Goal: Information Seeking & Learning: Learn about a topic

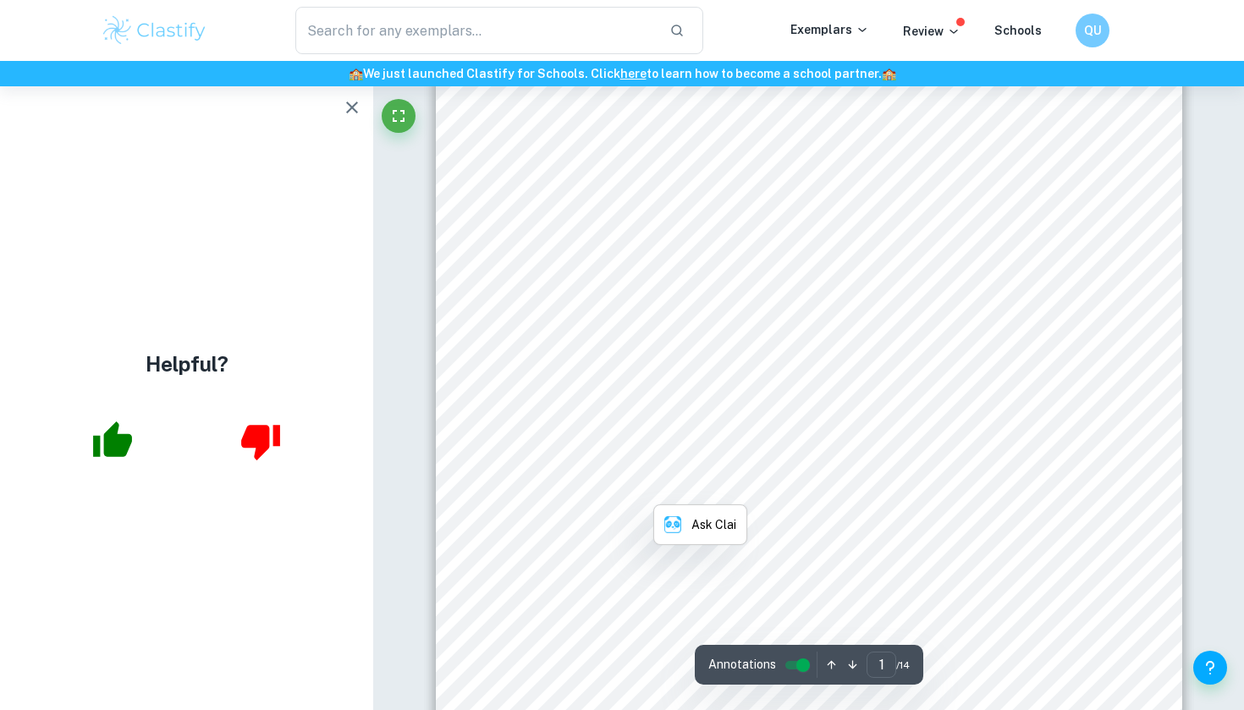
scroll to position [158, 0]
click at [735, 372] on span "use of fluoride ions in tooth care ([PERSON_NAME])." at bounding box center [683, 379] width 321 height 14
click at [357, 126] on div "Helpful?" at bounding box center [186, 398] width 373 height 624
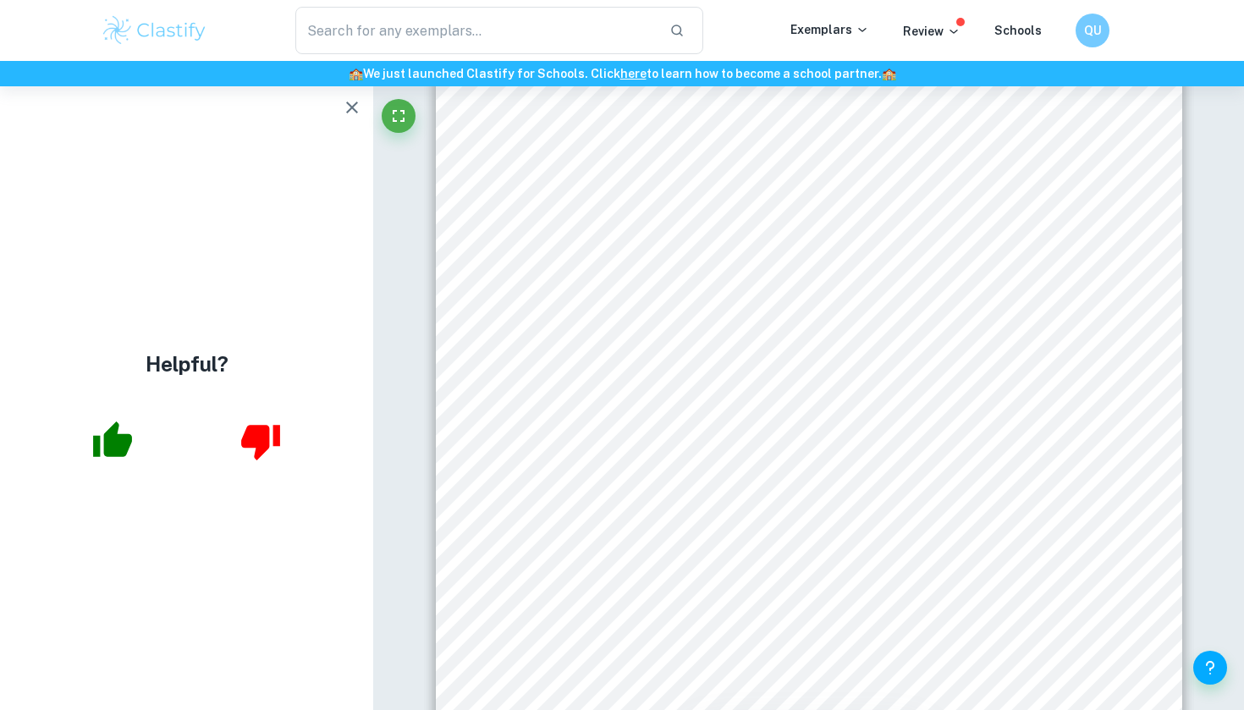
click at [355, 113] on icon "button" at bounding box center [352, 107] width 20 height 20
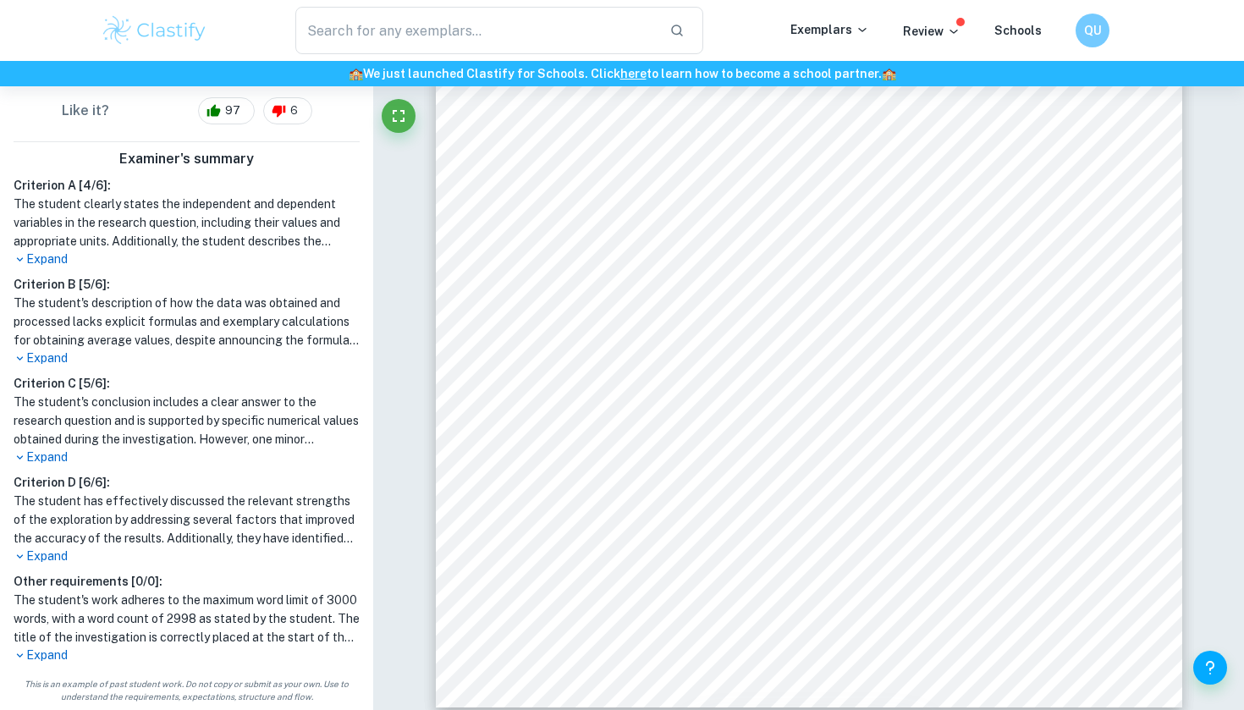
scroll to position [646, 0]
click at [58, 269] on div "Criterion A [ 4 / 6 ]: The student clearly states the independent and dependent…" at bounding box center [187, 420] width 360 height 488
click at [58, 266] on p "Expand" at bounding box center [187, 259] width 346 height 18
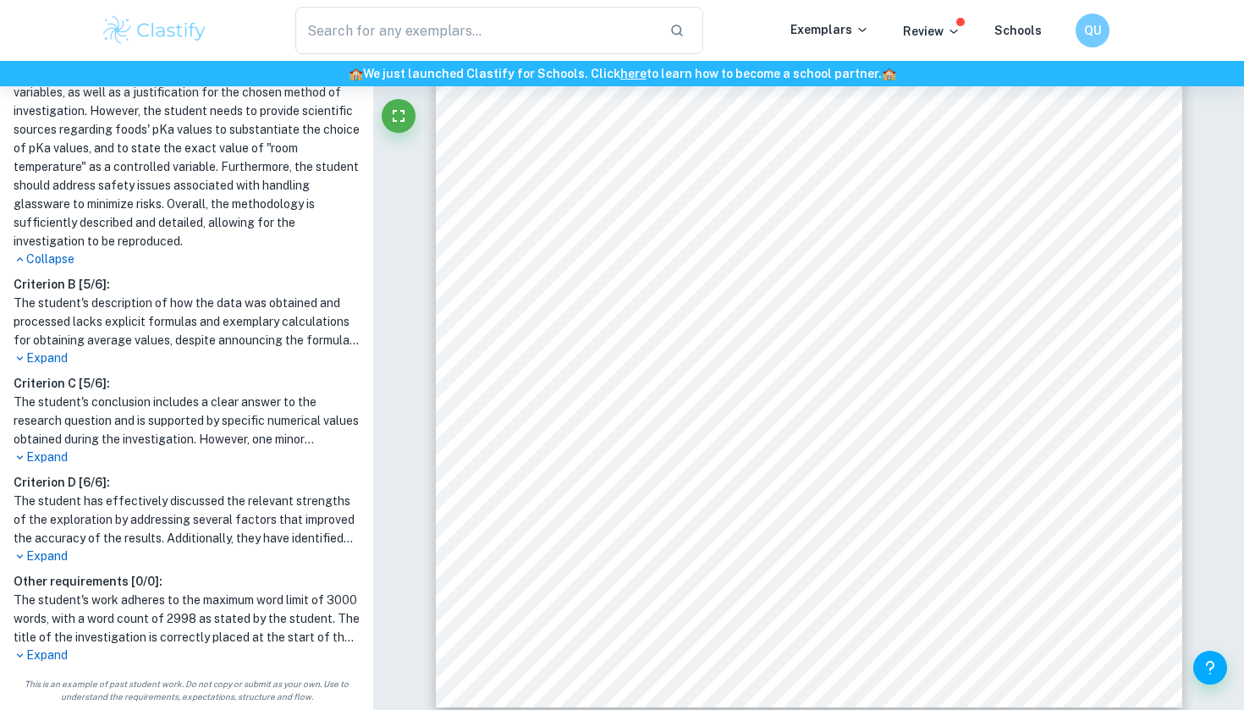
scroll to position [888, 0]
click at [41, 663] on p "Expand" at bounding box center [187, 656] width 346 height 18
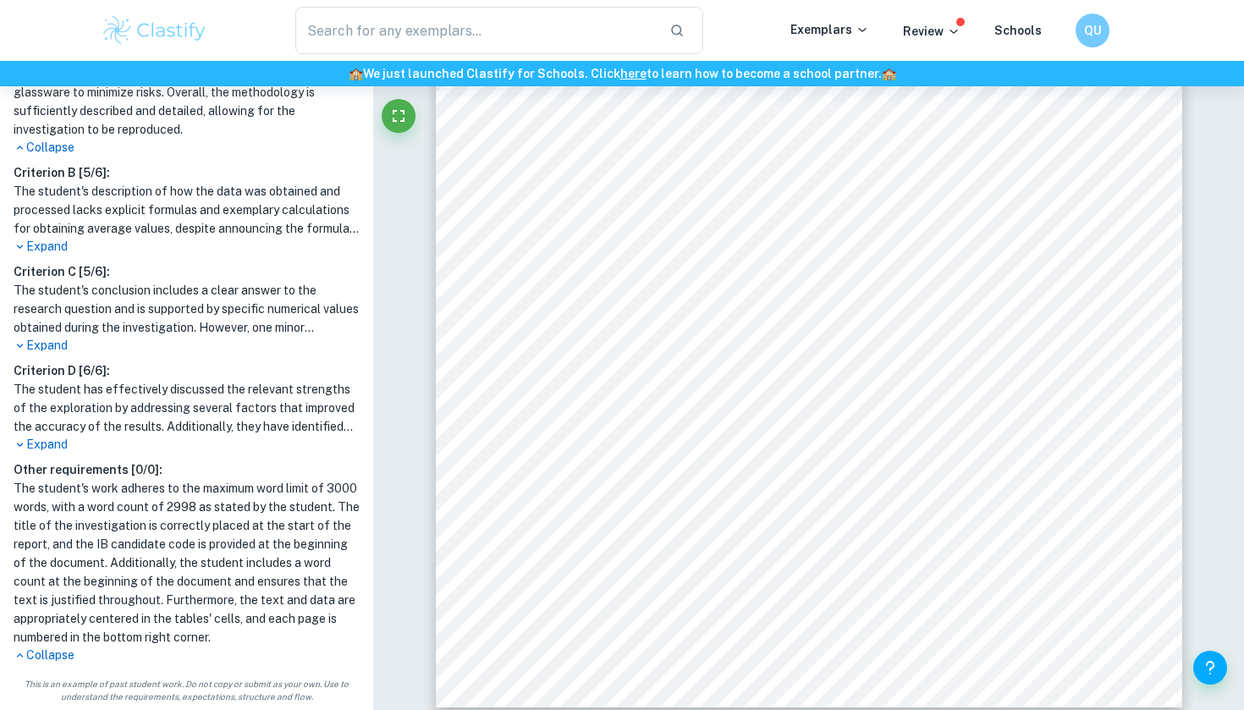
scroll to position [999, 0]
click at [55, 652] on p "Collapse" at bounding box center [187, 656] width 346 height 18
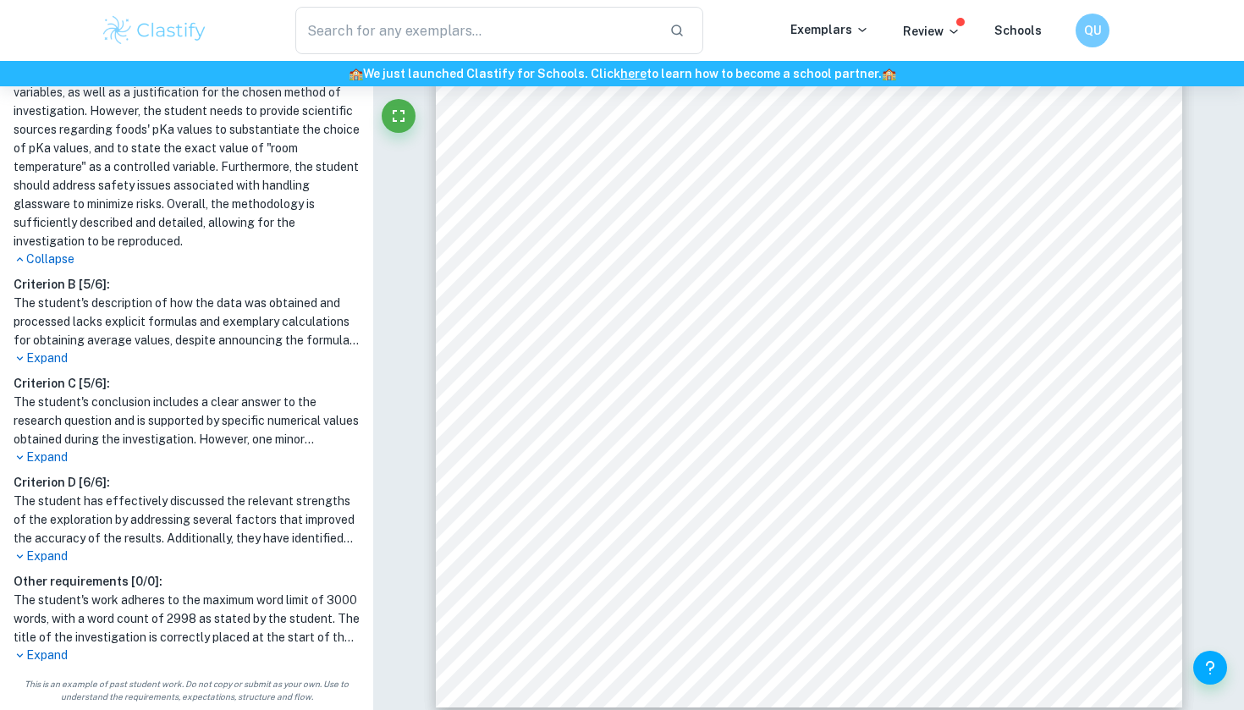
click at [41, 558] on p "Expand" at bounding box center [187, 557] width 346 height 18
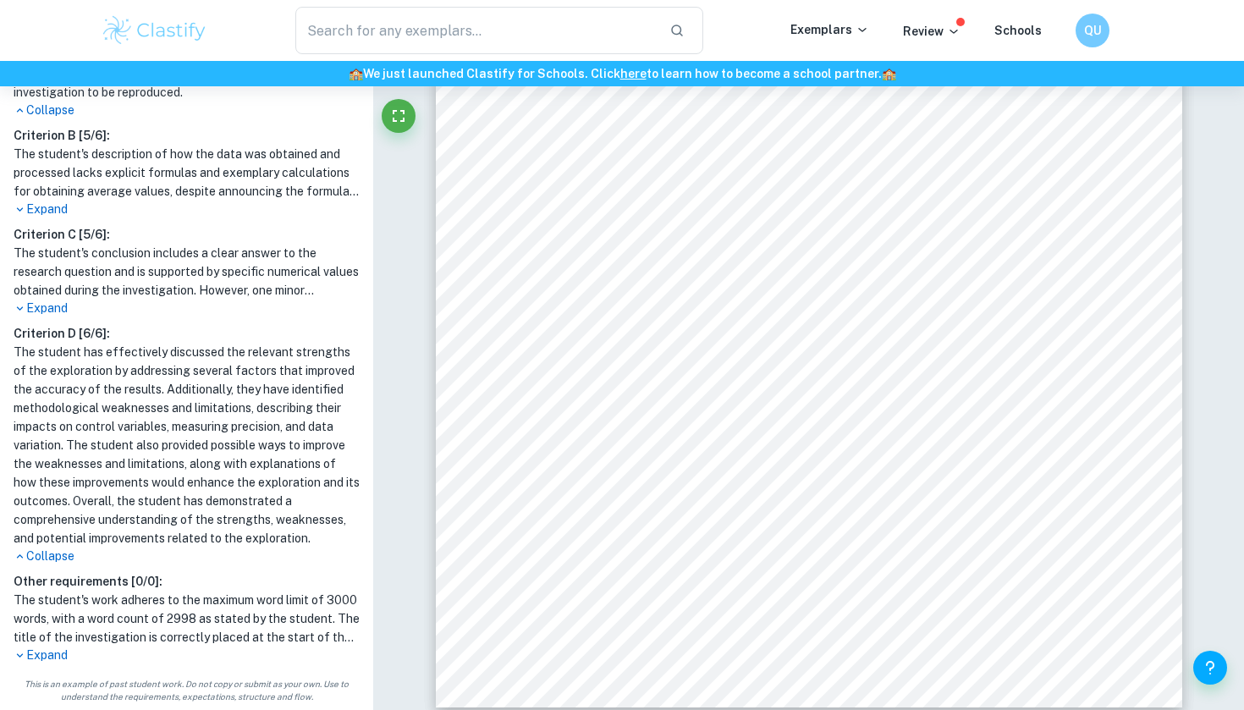
scroll to position [1037, 0]
click at [47, 306] on p "Expand" at bounding box center [187, 309] width 346 height 18
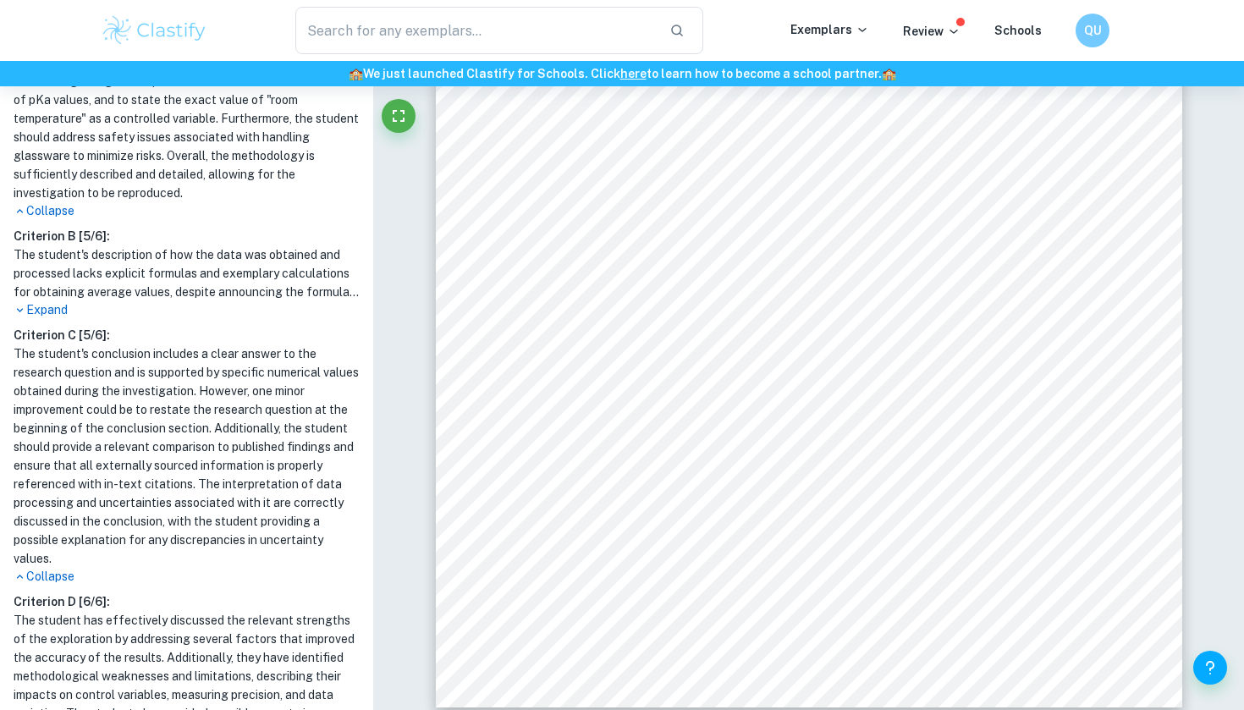
scroll to position [934, 0]
click at [29, 299] on h1 "The student's description of how the data was obtained and processed lacks expl…" at bounding box center [187, 275] width 346 height 56
click at [34, 309] on p "Expand" at bounding box center [187, 312] width 346 height 18
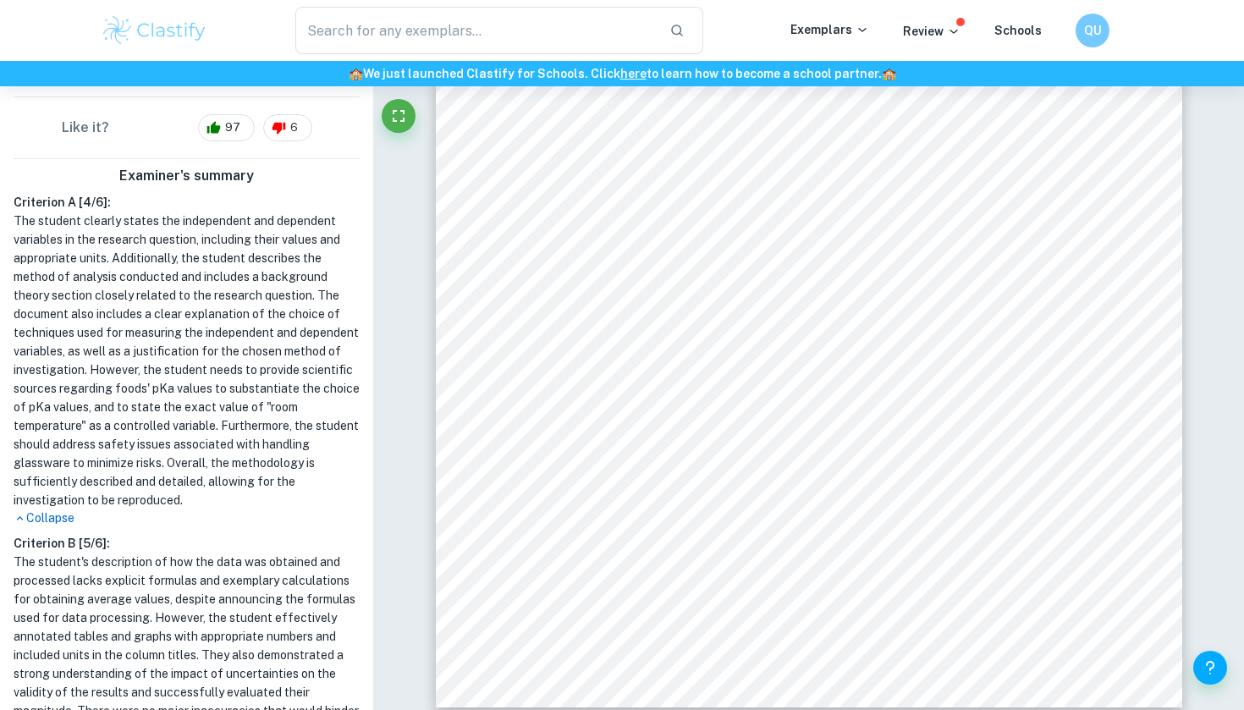
scroll to position [630, 0]
click at [56, 525] on p "Collapse" at bounding box center [187, 518] width 346 height 18
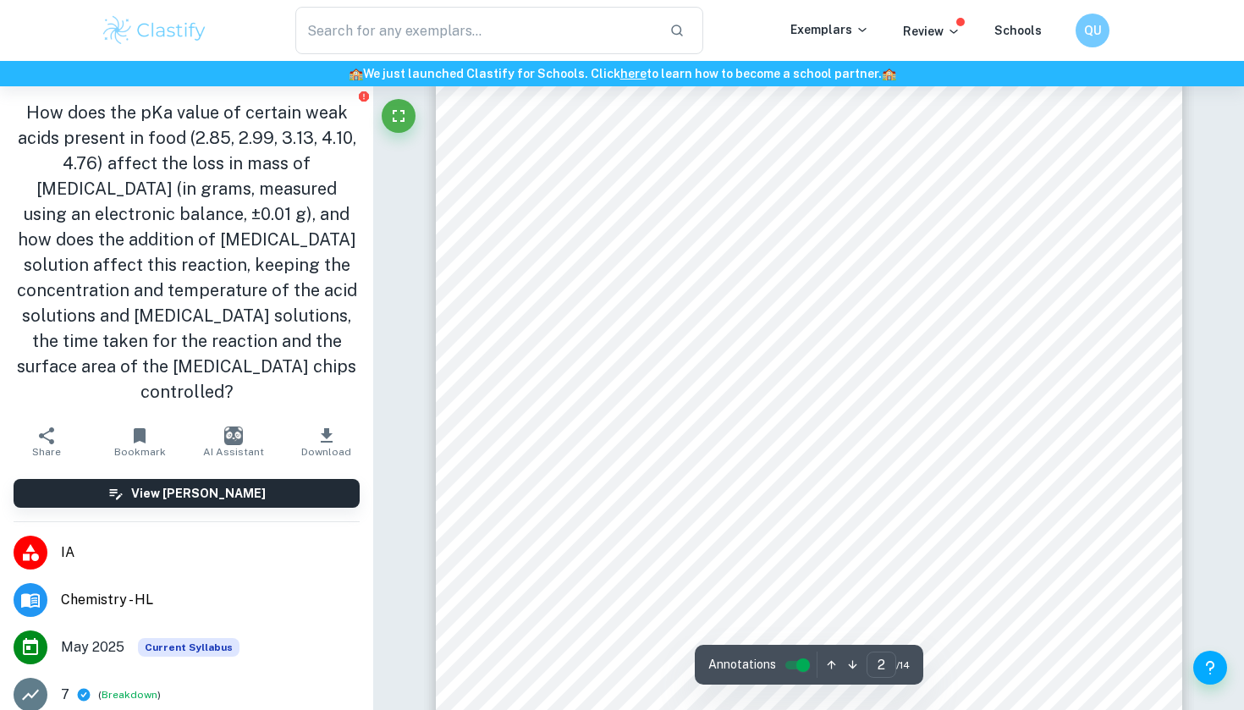
scroll to position [1131, 0]
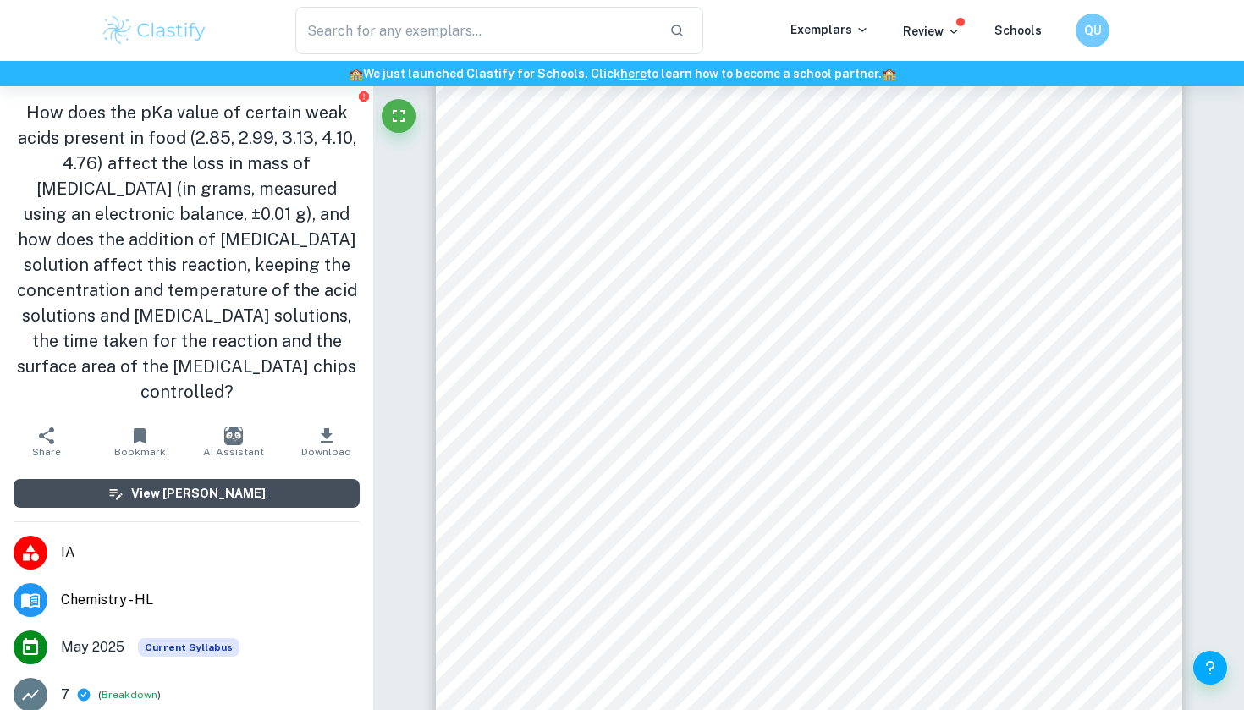
click at [181, 486] on h6 "View [PERSON_NAME]" at bounding box center [198, 493] width 135 height 19
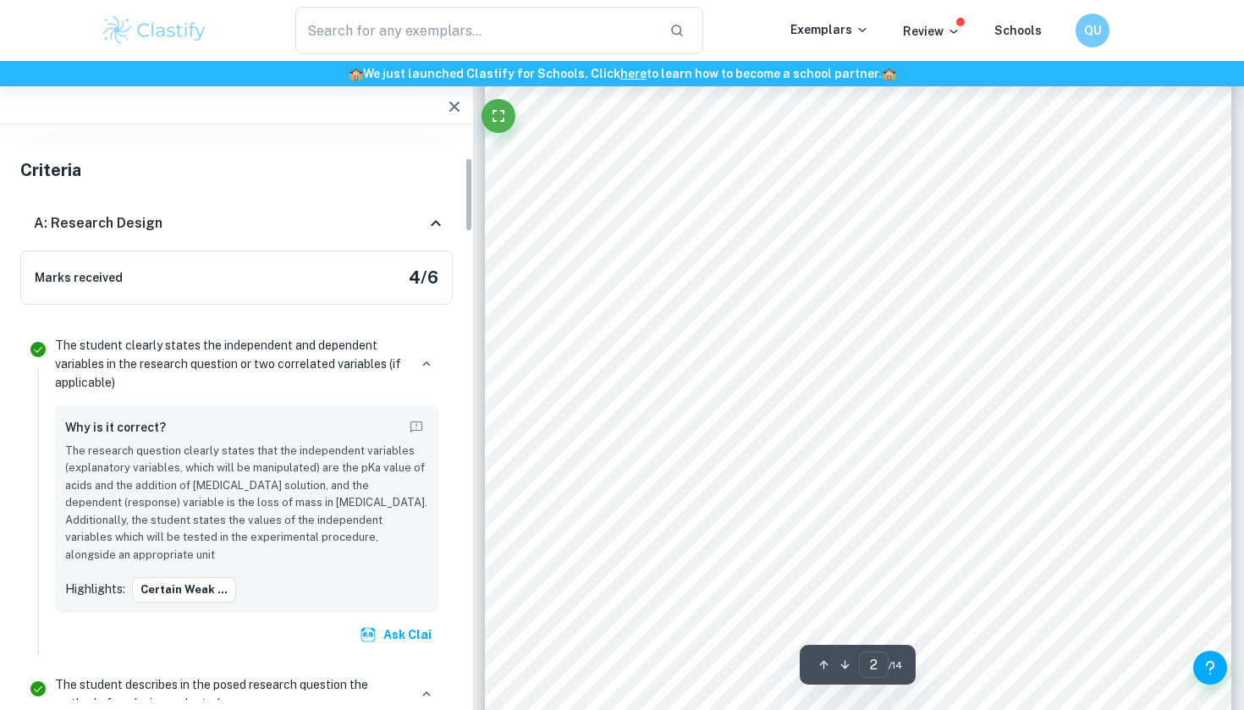
scroll to position [177, 0]
click at [249, 231] on div "A: Research Design" at bounding box center [230, 225] width 392 height 20
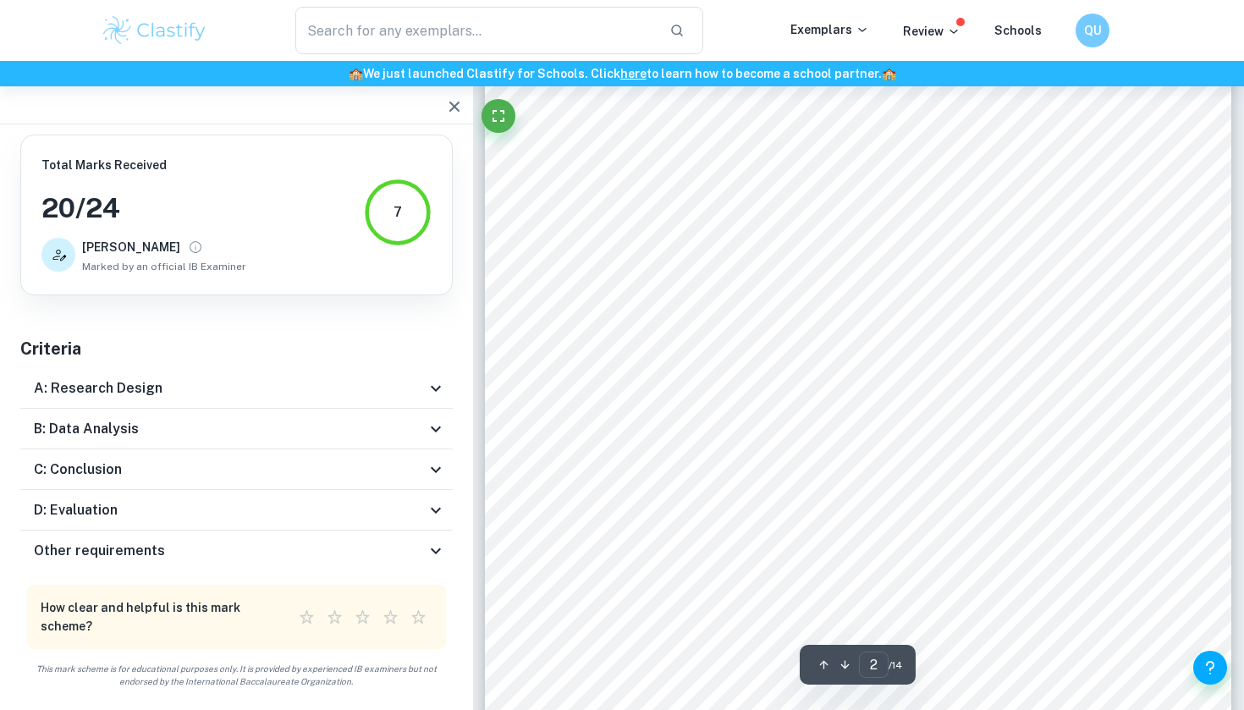
scroll to position [0, 0]
click at [456, 102] on icon "button" at bounding box center [454, 106] width 20 height 20
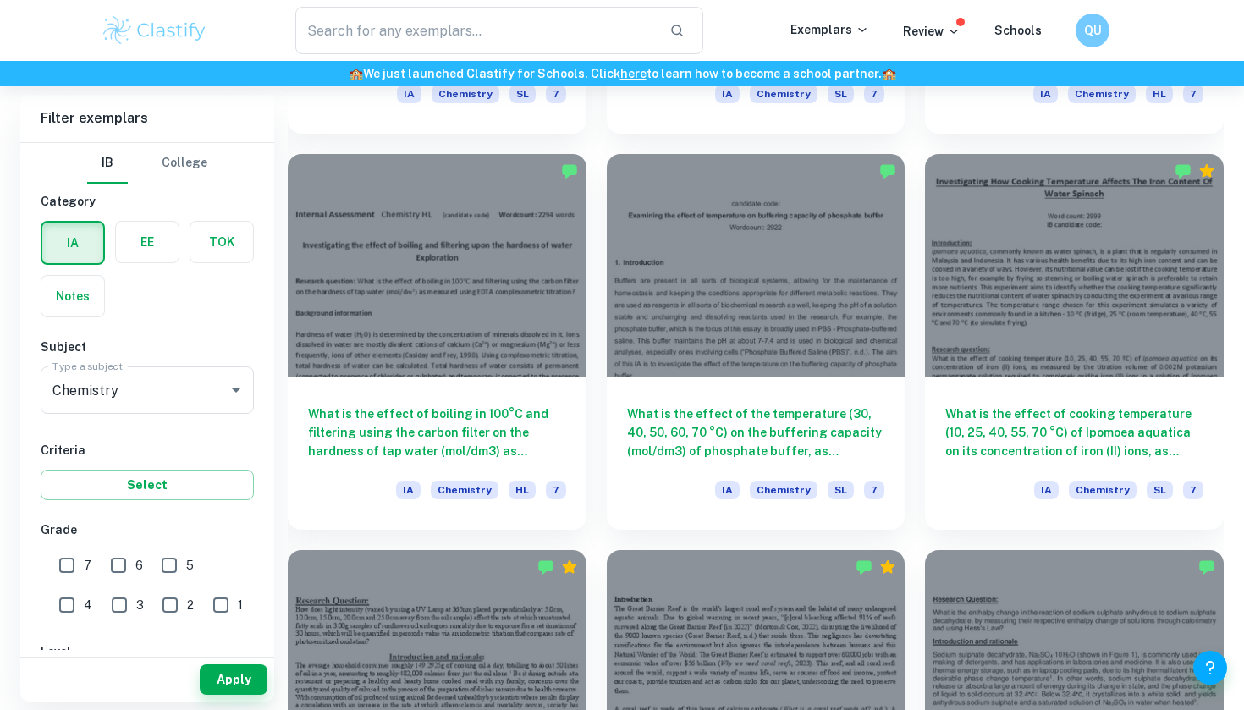
scroll to position [1210, 0]
